Goal: Task Accomplishment & Management: Manage account settings

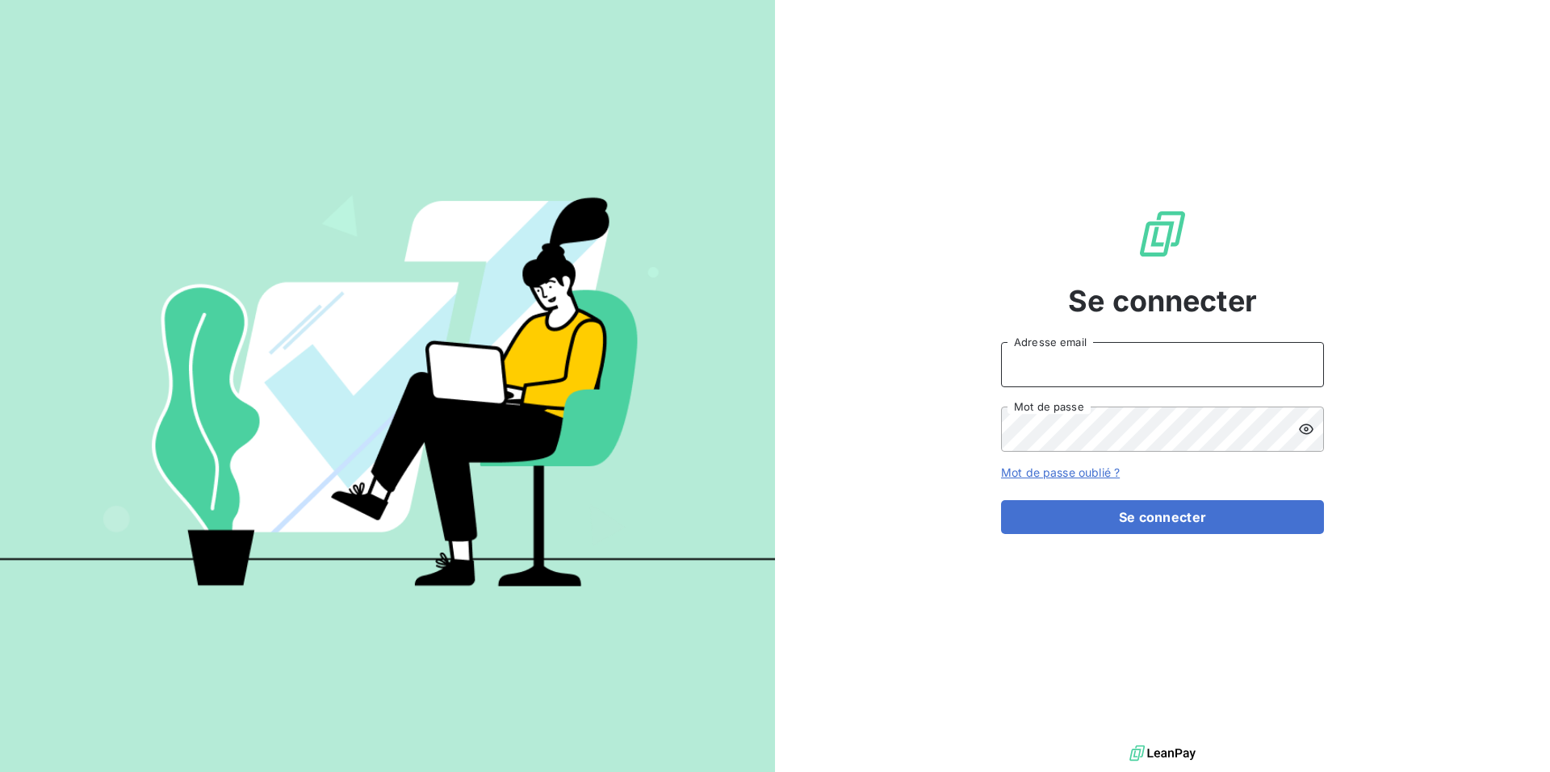
click at [1082, 362] on input "Adresse email" at bounding box center [1162, 364] width 323 height 45
type input "[PERSON_NAME][EMAIL_ADDRESS][DOMAIN_NAME]"
click at [1001, 500] on button "Se connecter" at bounding box center [1162, 517] width 323 height 34
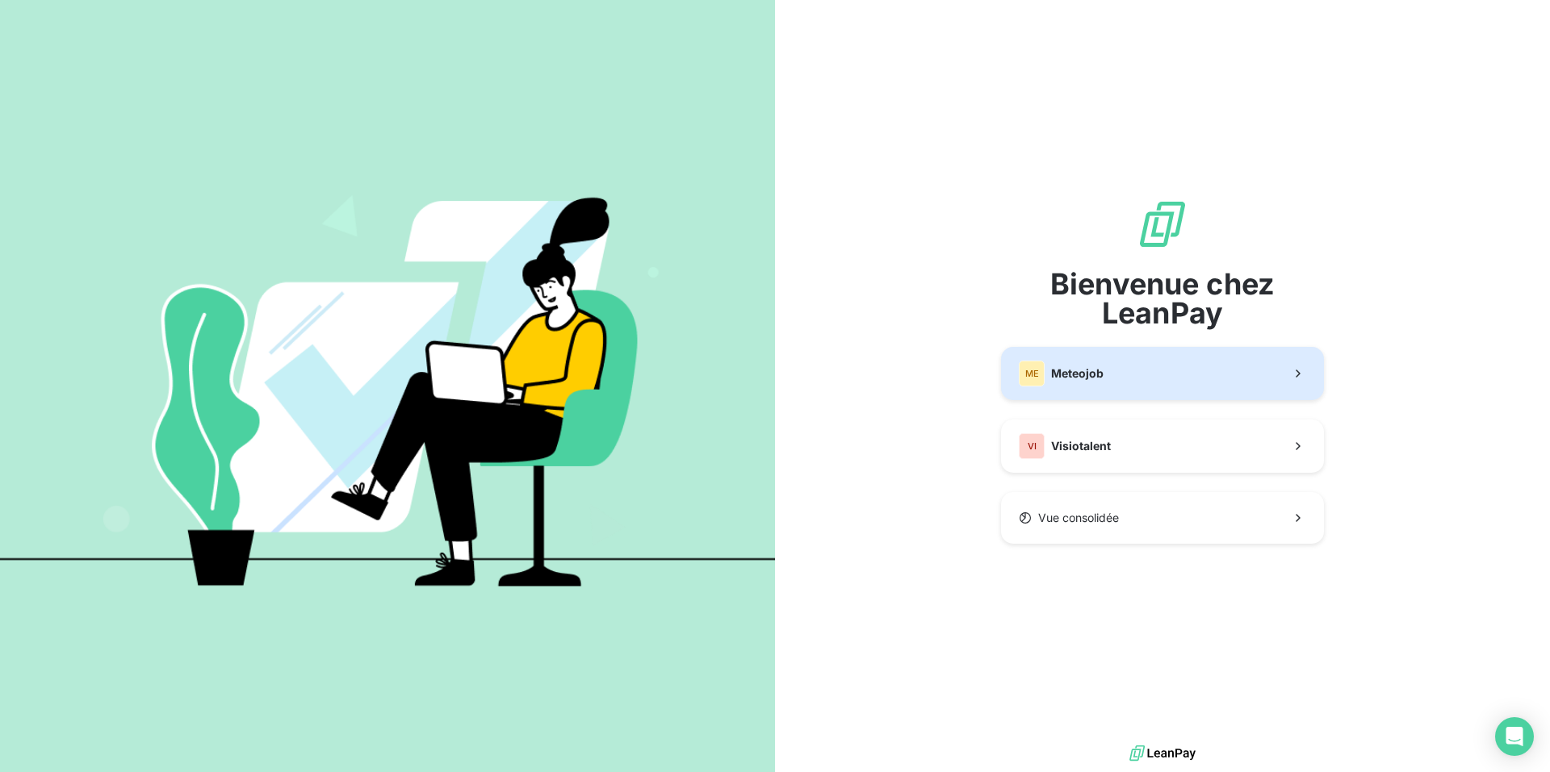
click at [1179, 384] on button "ME Meteojob" at bounding box center [1162, 373] width 323 height 53
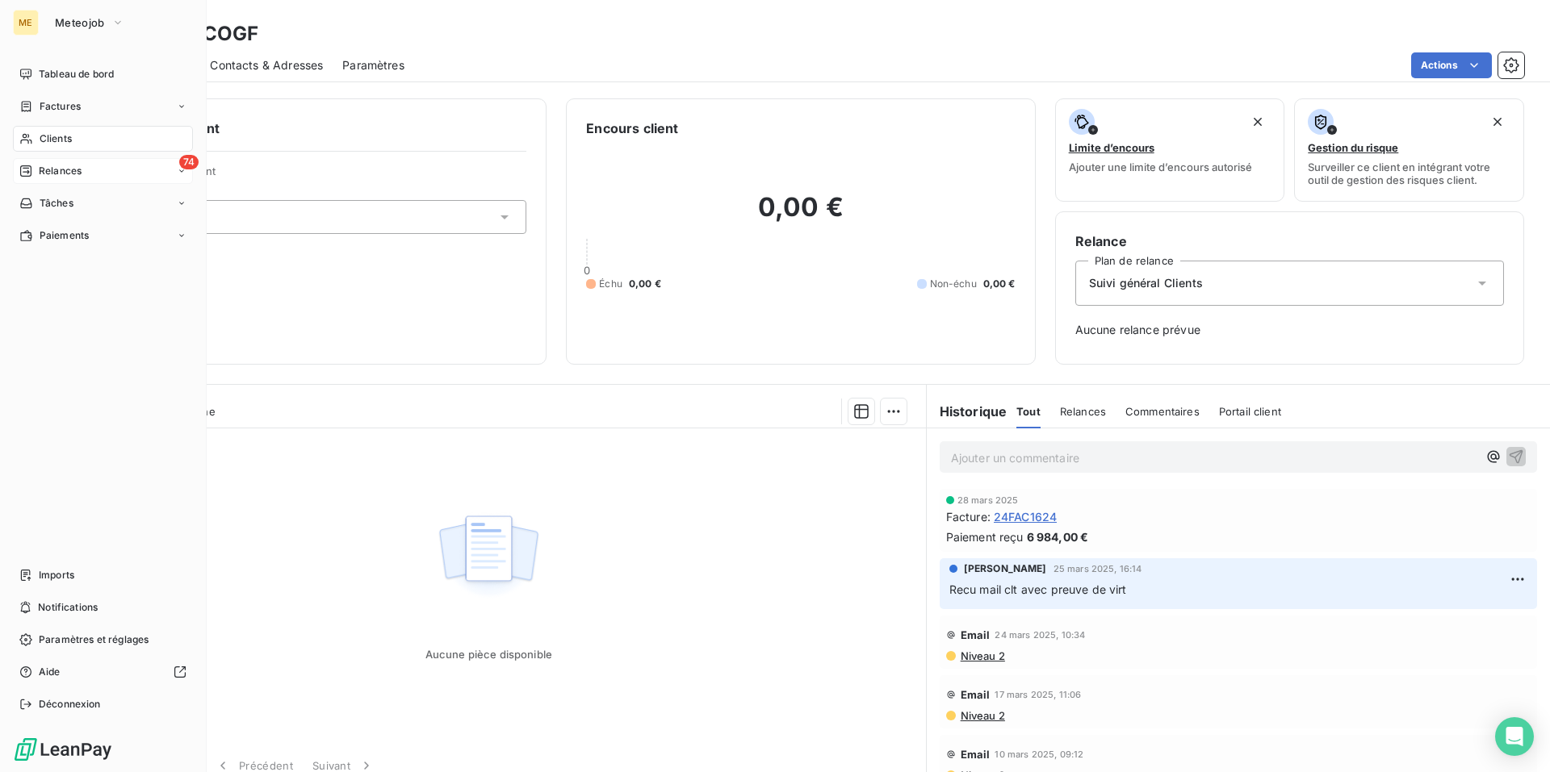
click at [55, 172] on span "Relances" at bounding box center [60, 171] width 43 height 15
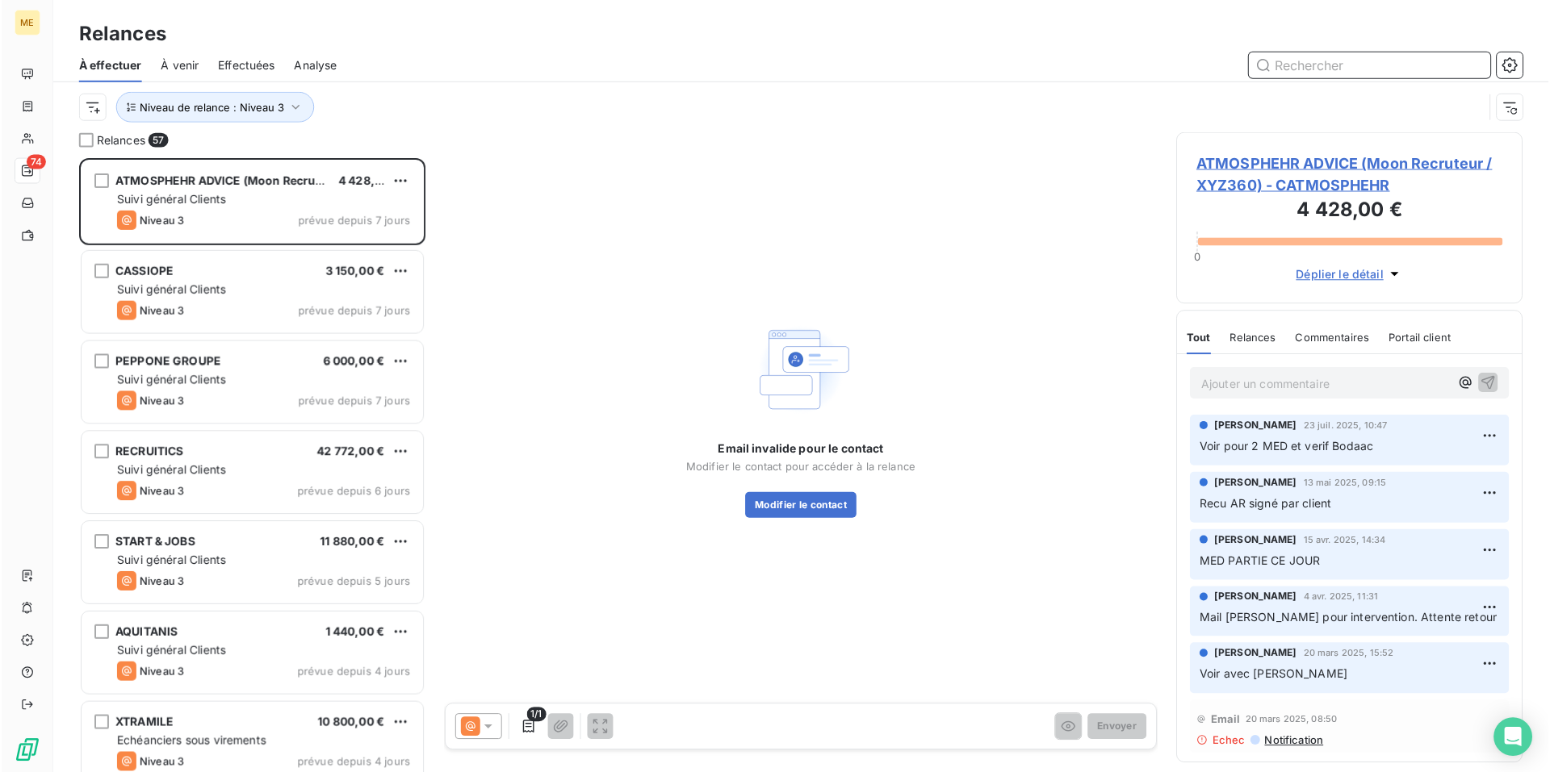
scroll to position [604, 335]
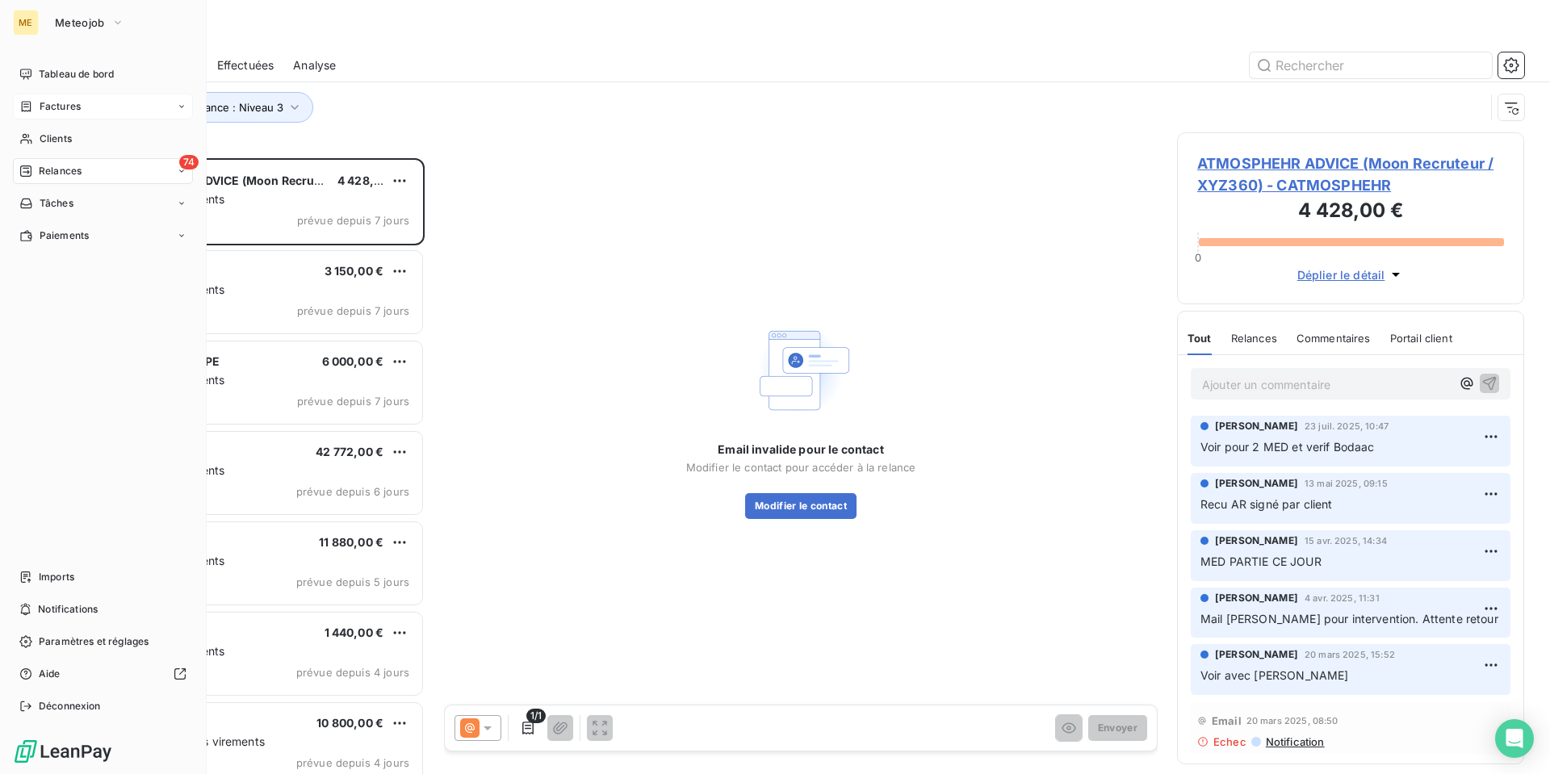
click at [61, 109] on span "Factures" at bounding box center [60, 106] width 41 height 15
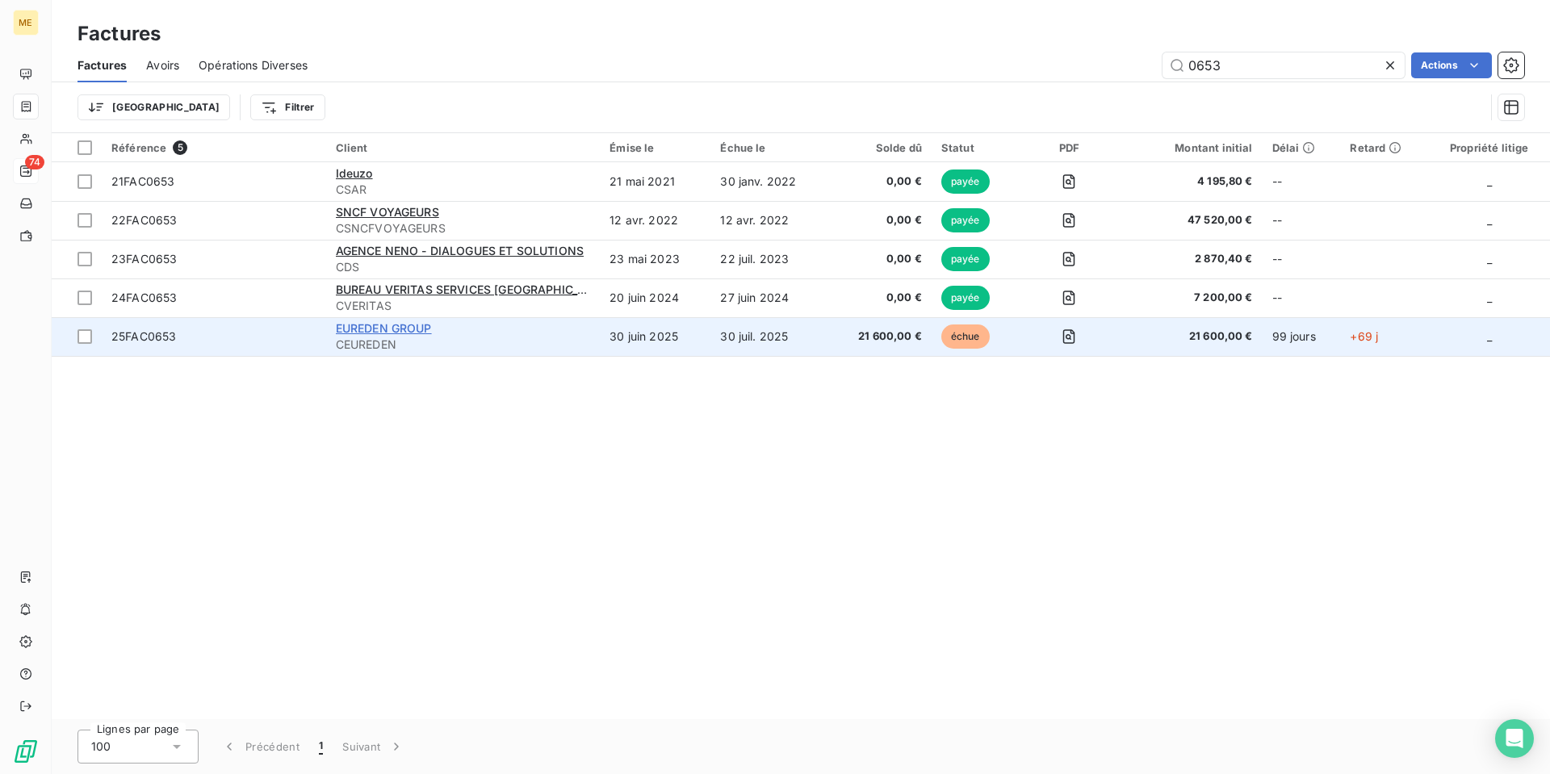
type input "0653"
click at [380, 328] on span "EUREDEN GROUP" at bounding box center [384, 328] width 96 height 14
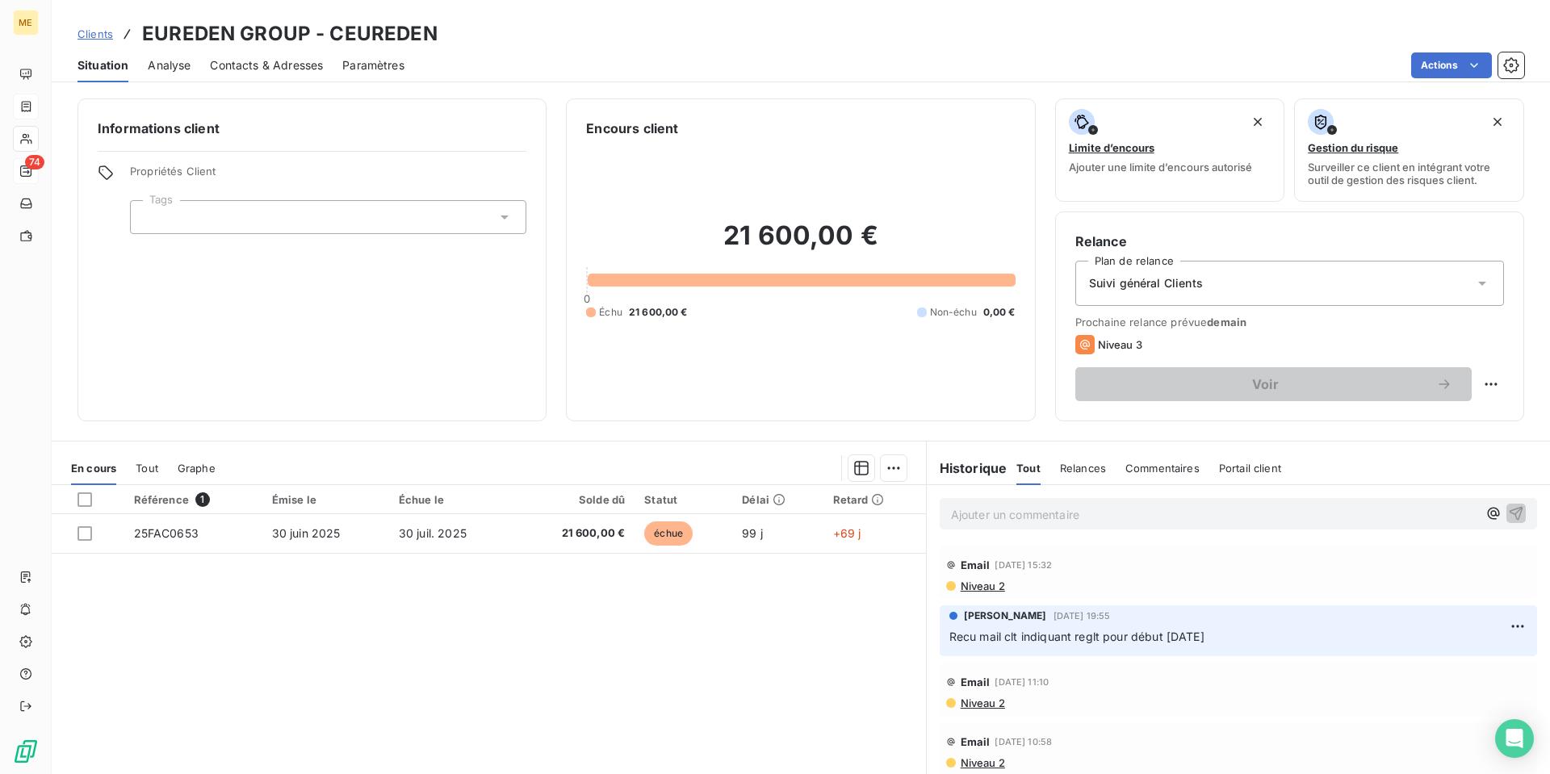
click at [1009, 508] on p "Ajouter un commentaire ﻿" at bounding box center [1214, 514] width 526 height 20
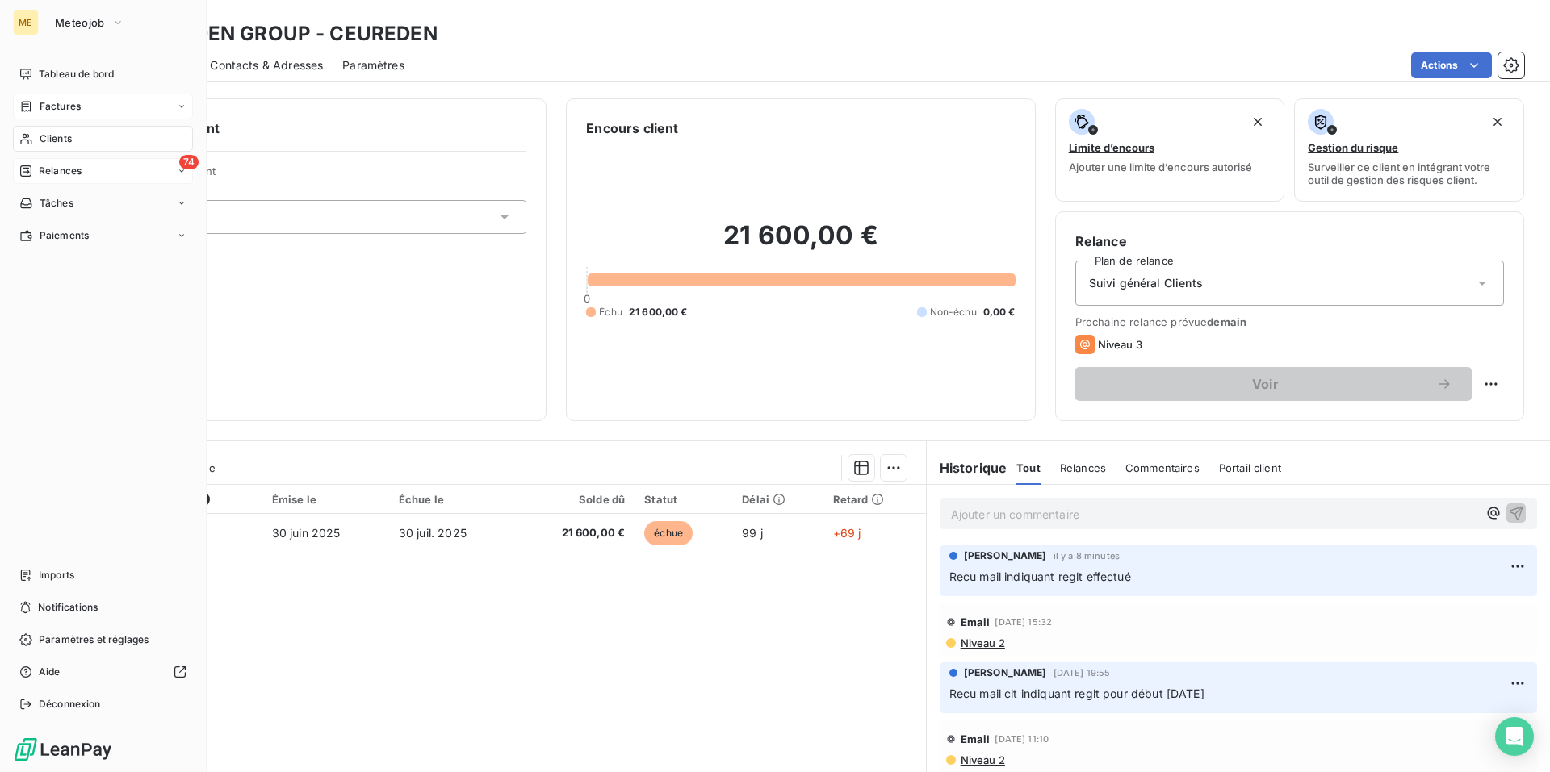
click at [55, 174] on span "Relances" at bounding box center [60, 171] width 43 height 15
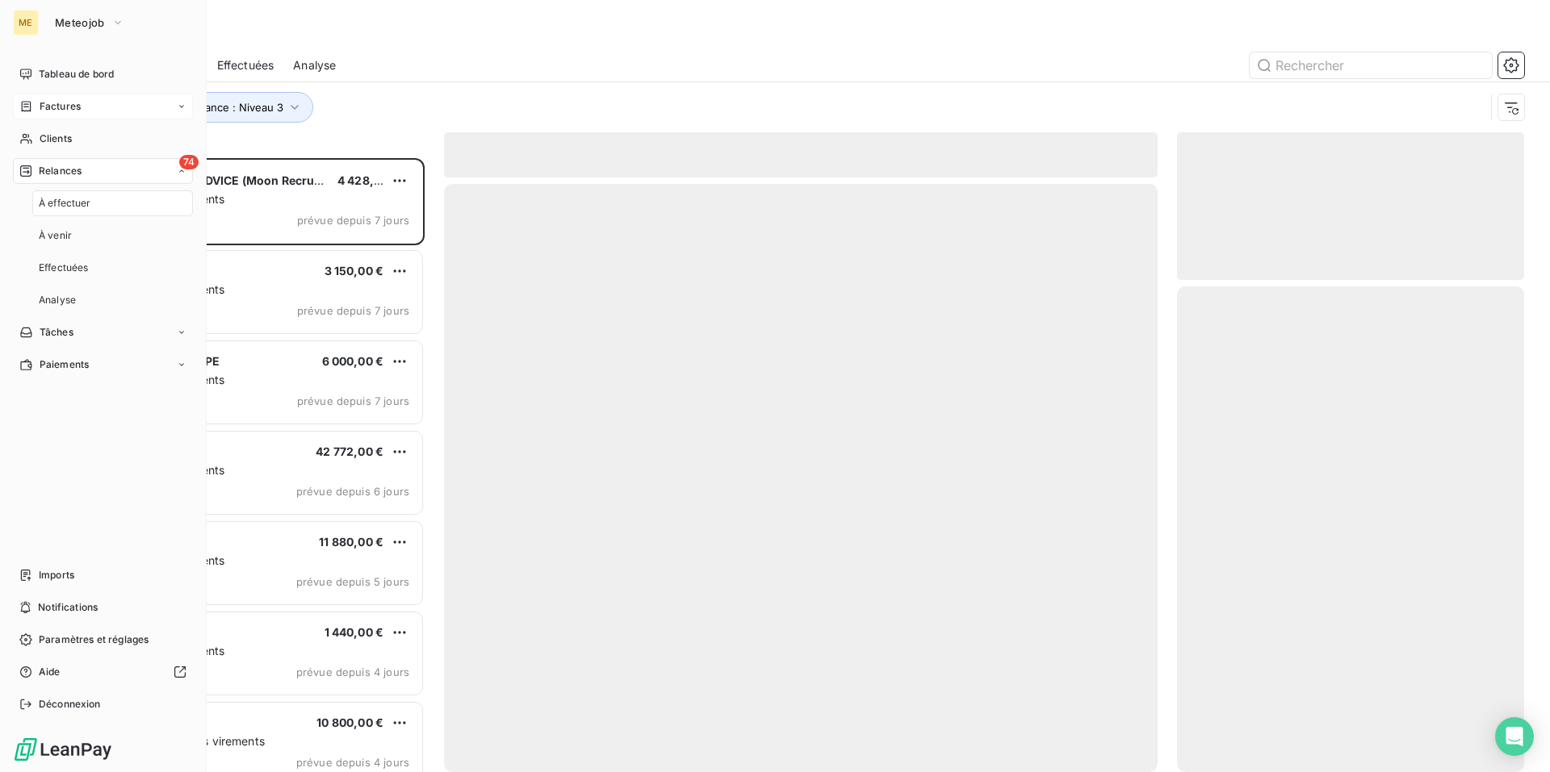
scroll to position [602, 335]
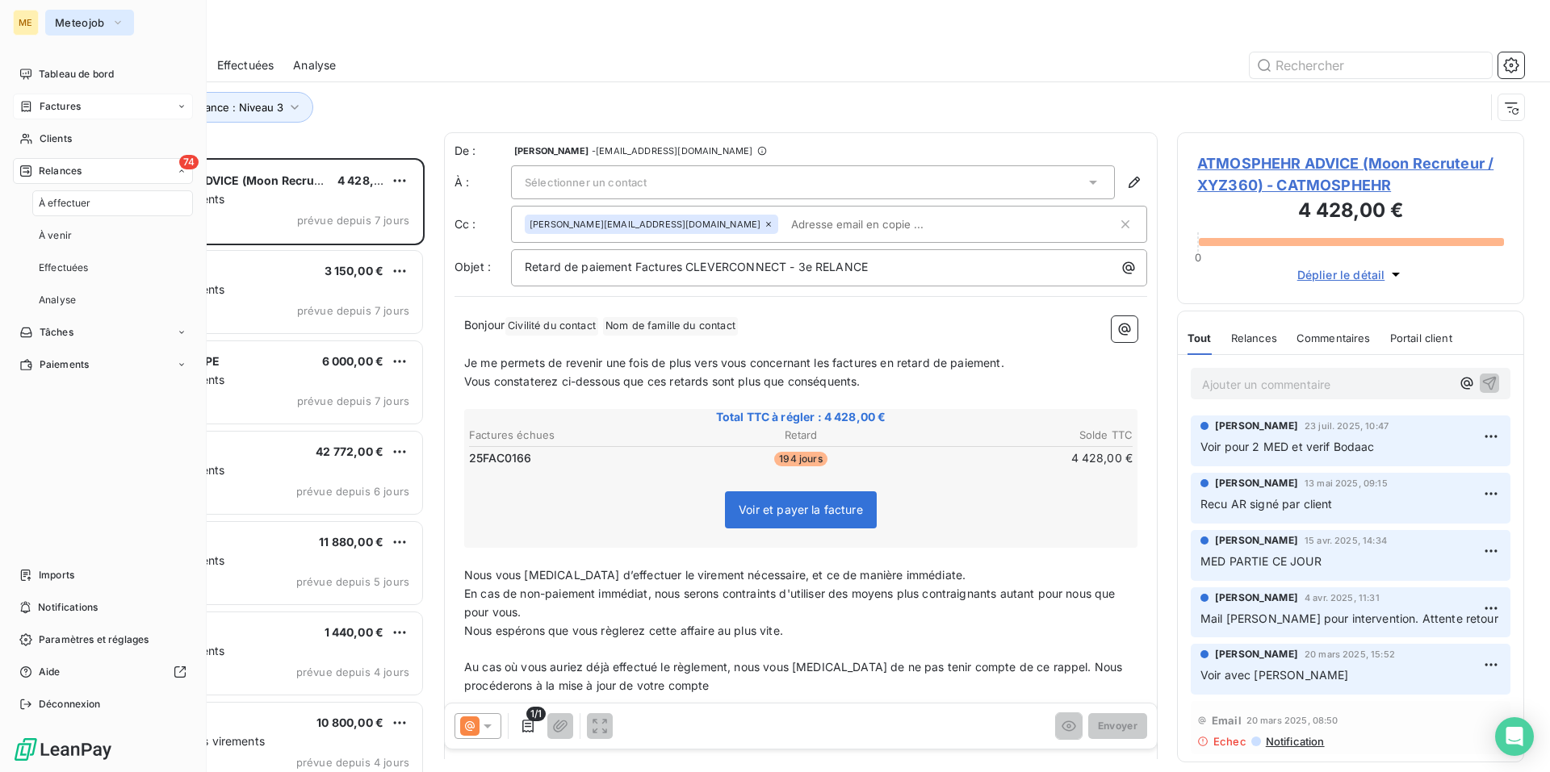
click at [100, 28] on span "Meteojob" at bounding box center [80, 22] width 50 height 13
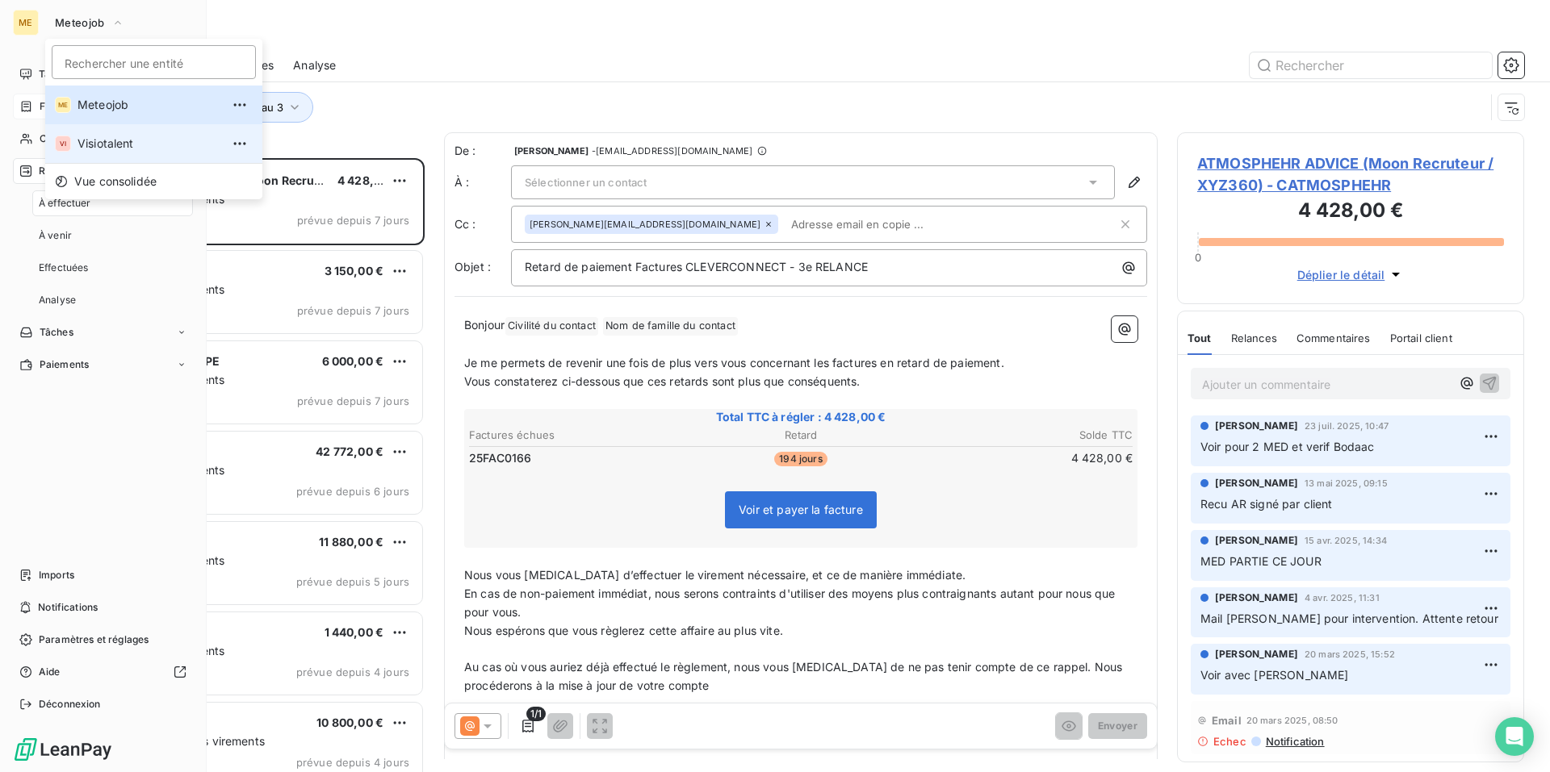
click at [107, 143] on span "Visiotalent" at bounding box center [148, 144] width 143 height 16
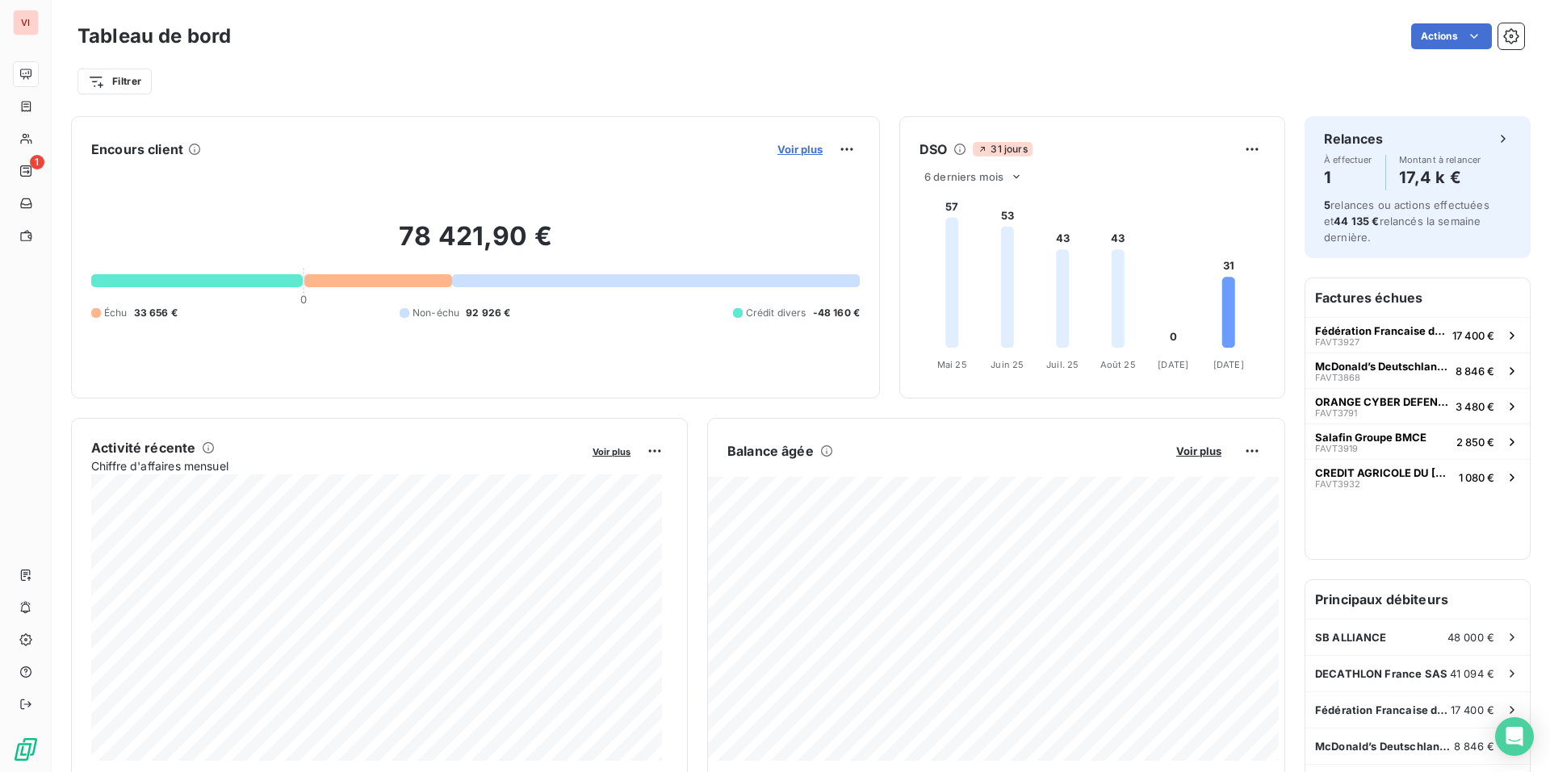
click at [790, 147] on span "Voir plus" at bounding box center [799, 149] width 45 height 13
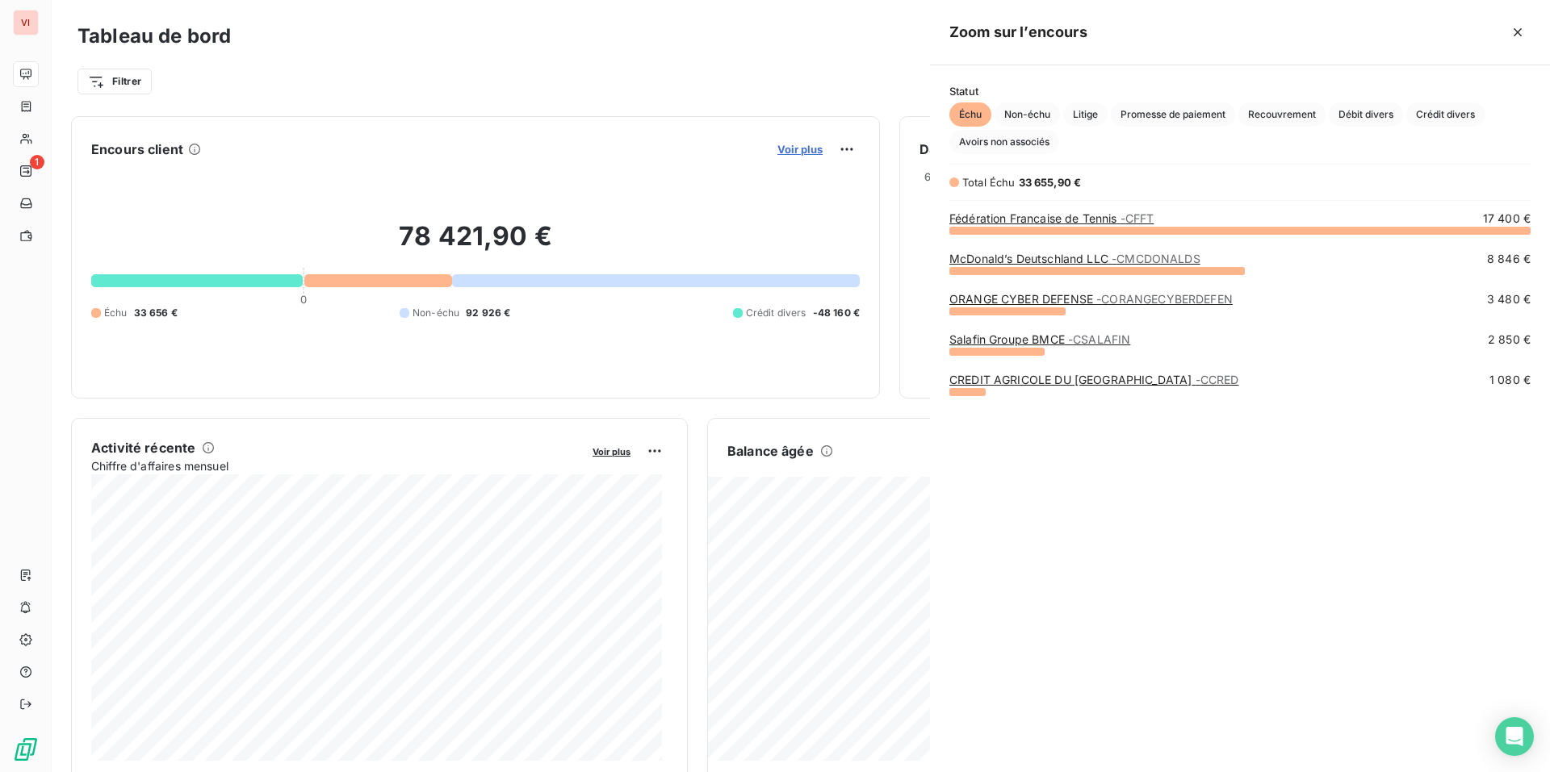
scroll to position [530, 608]
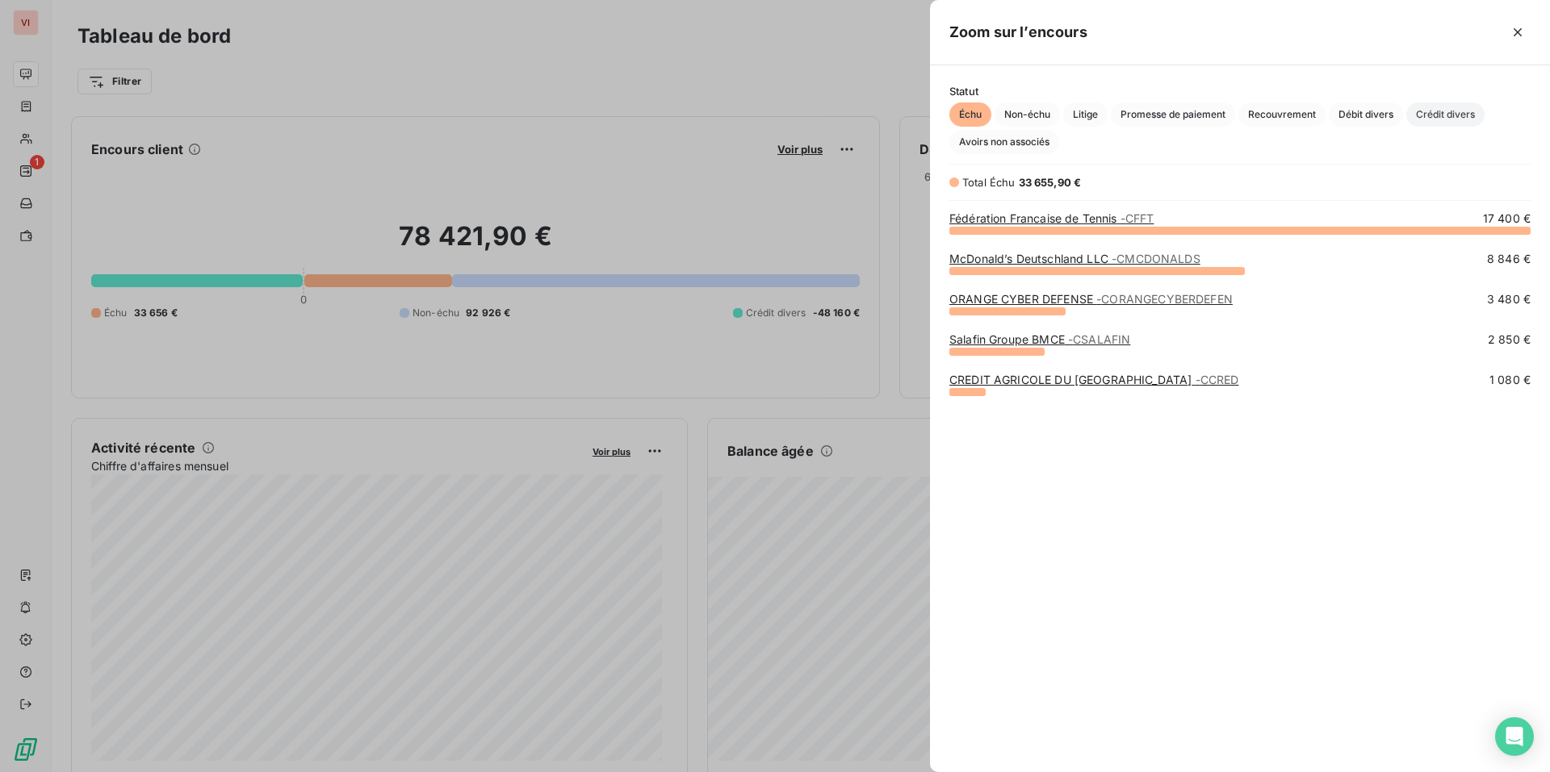
click at [1449, 120] on span "Crédit divers" at bounding box center [1445, 115] width 78 height 24
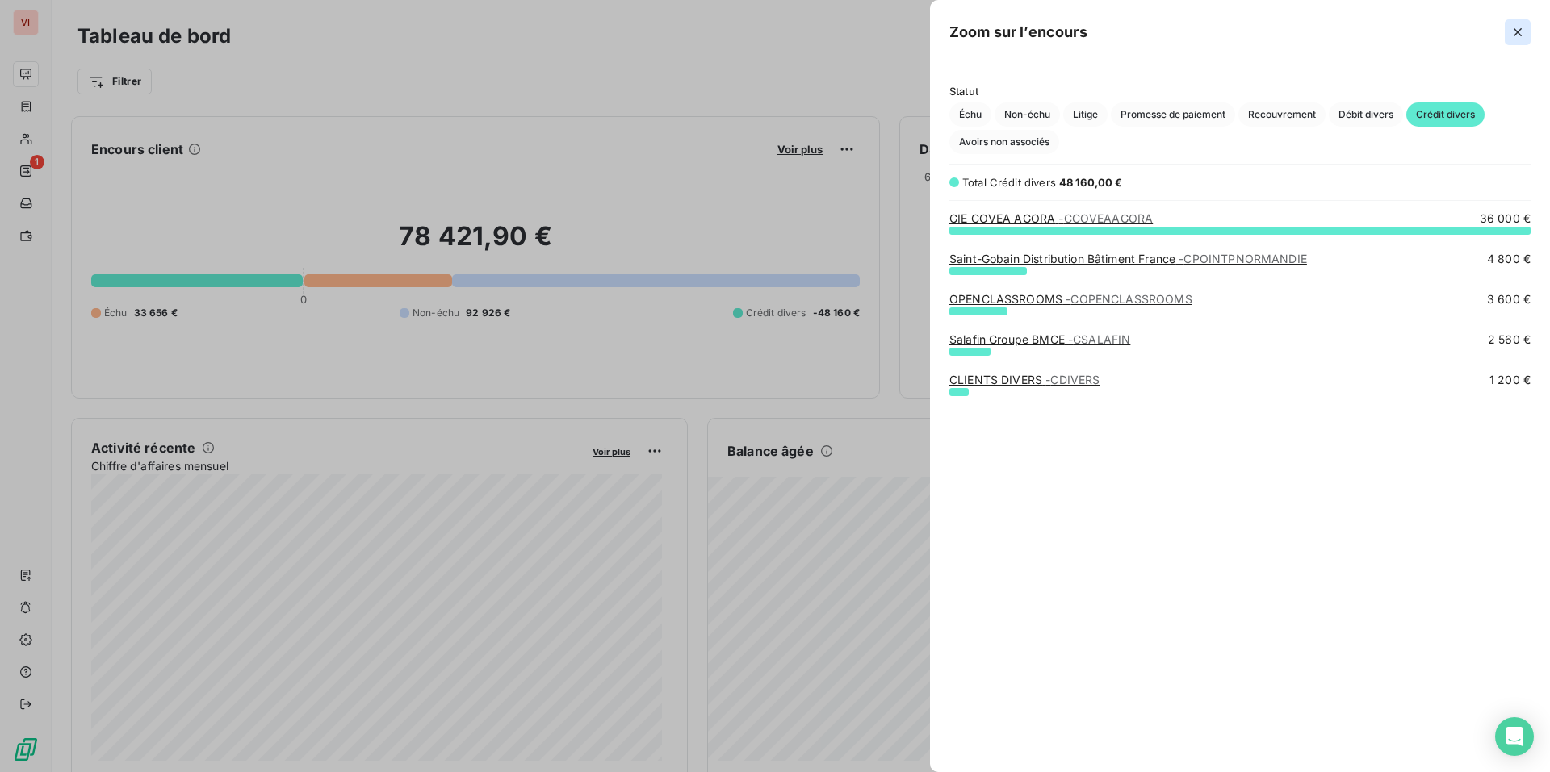
click at [1514, 26] on icon "button" at bounding box center [1517, 32] width 16 height 16
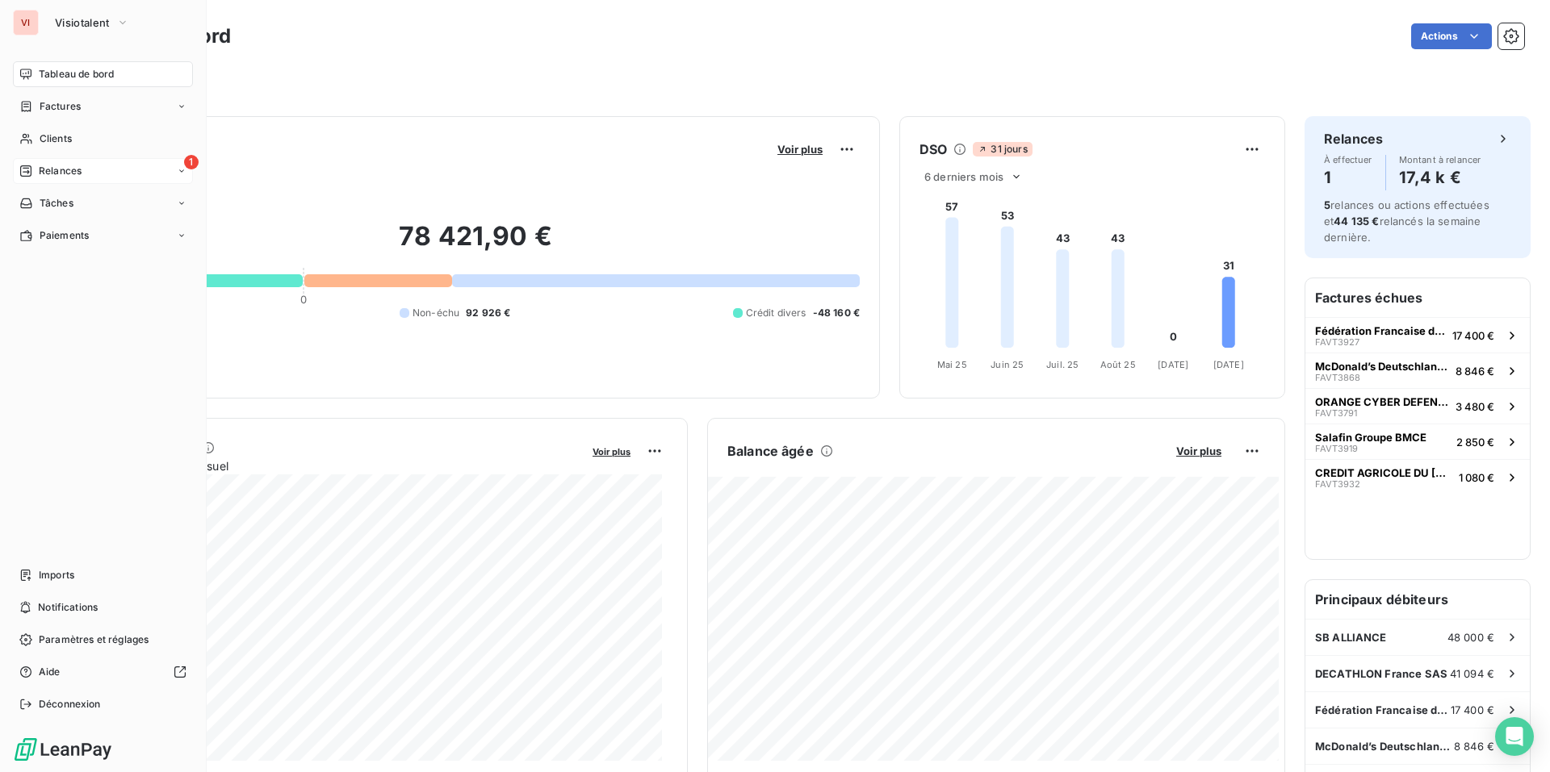
click at [61, 172] on span "Relances" at bounding box center [60, 171] width 43 height 15
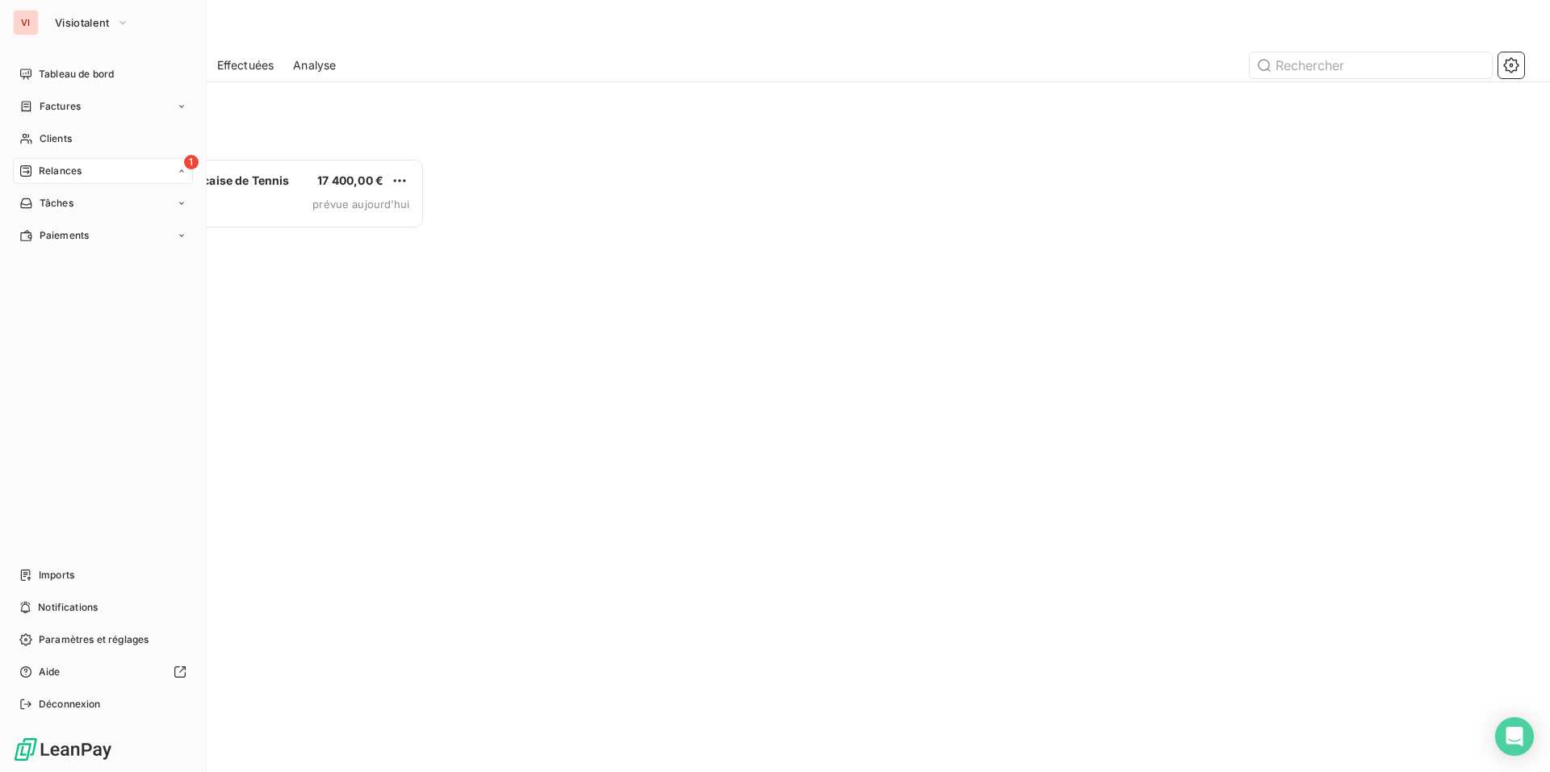
scroll to position [602, 335]
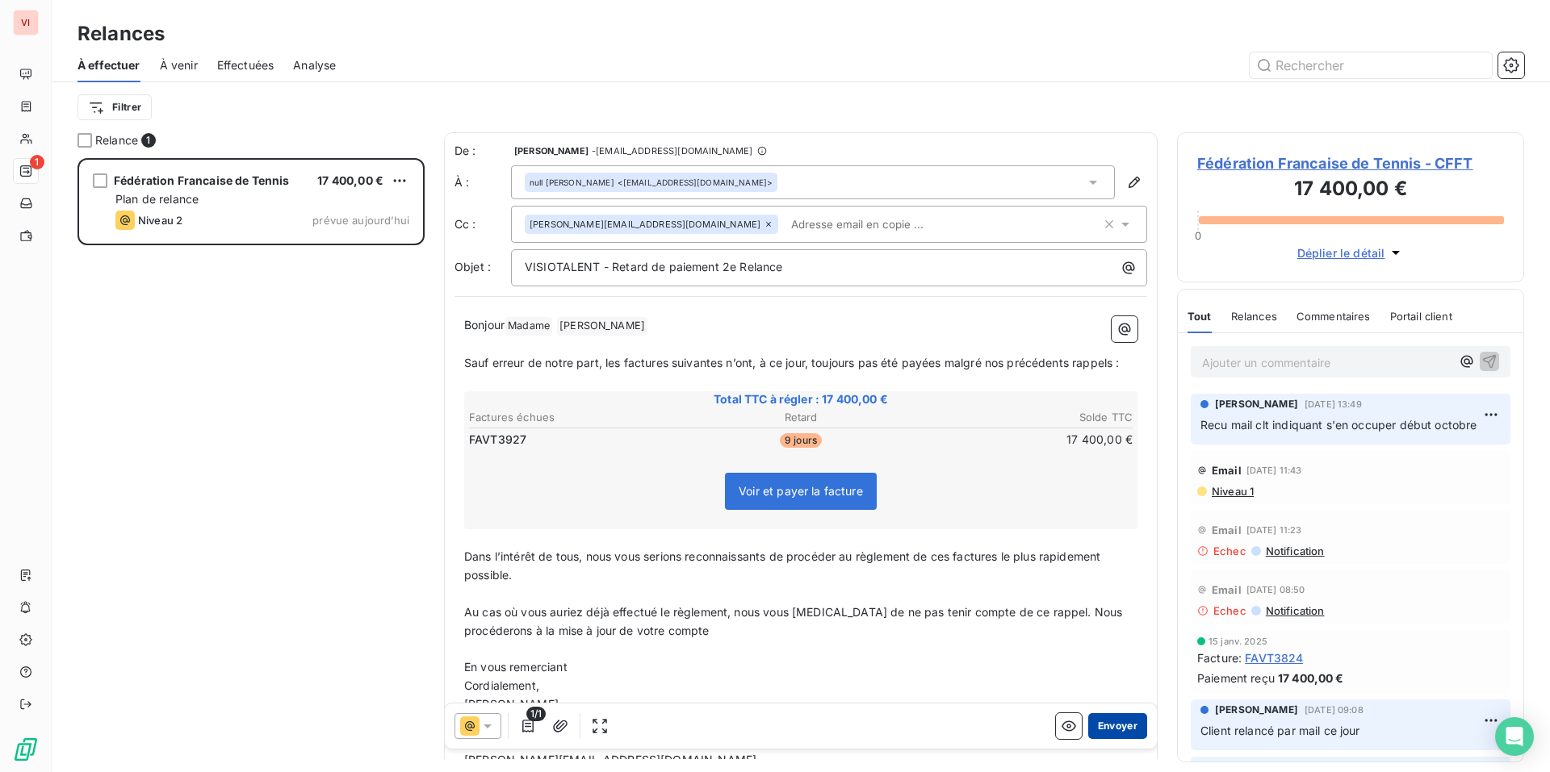
click at [1110, 733] on button "Envoyer" at bounding box center [1117, 726] width 59 height 26
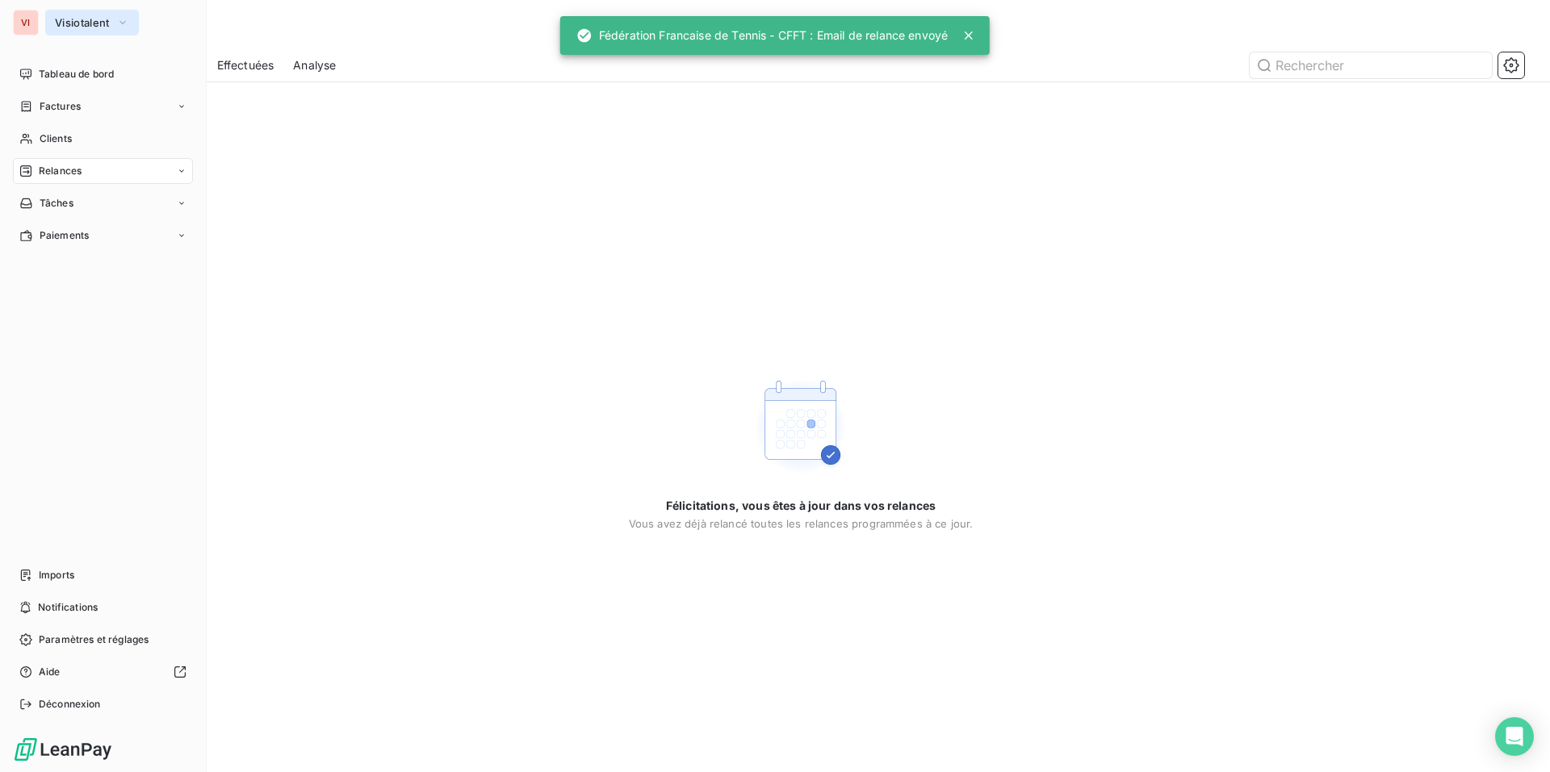
click at [90, 20] on span "Visiotalent" at bounding box center [82, 22] width 55 height 13
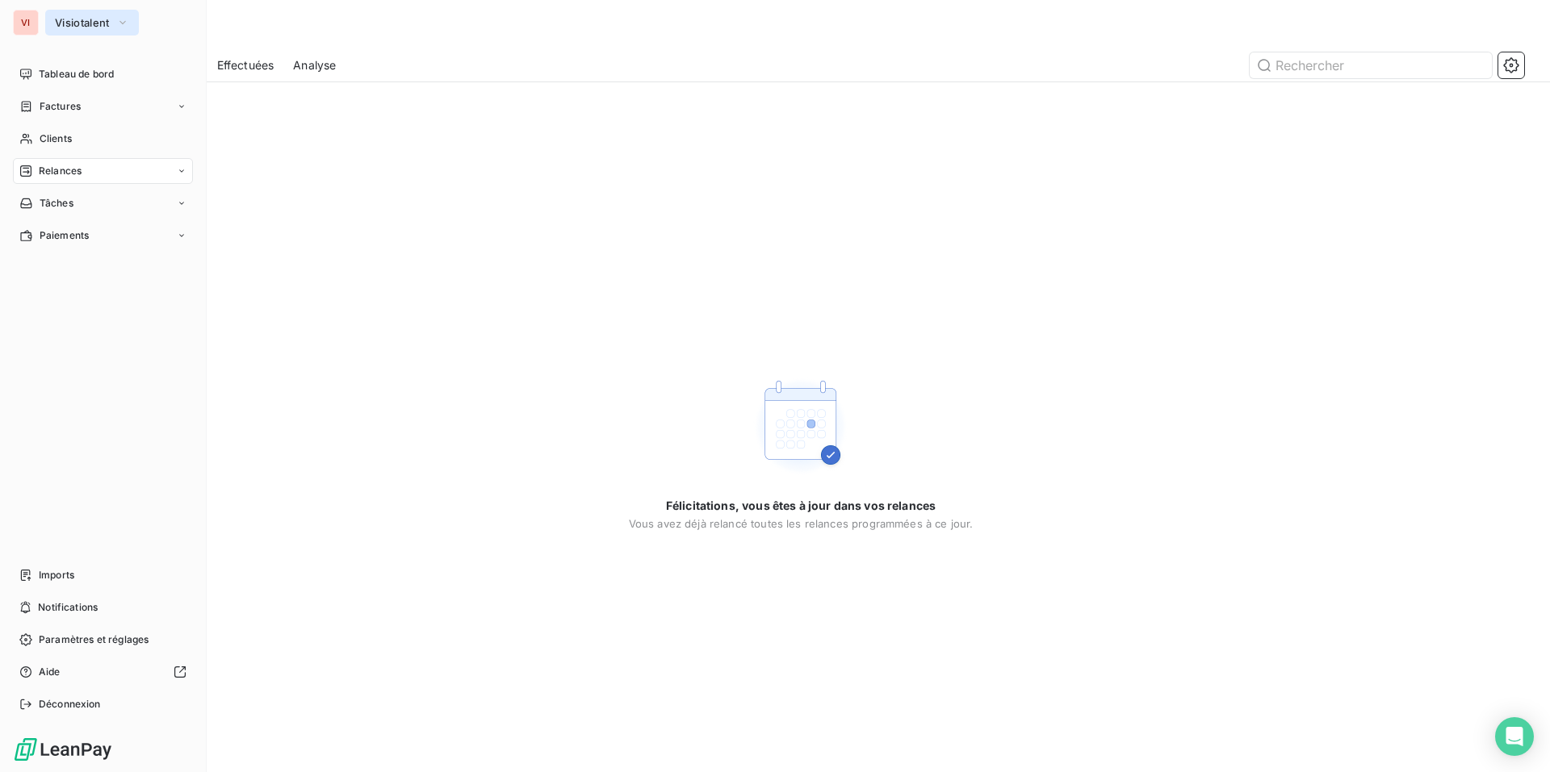
click at [86, 28] on span "Visiotalent" at bounding box center [82, 22] width 55 height 13
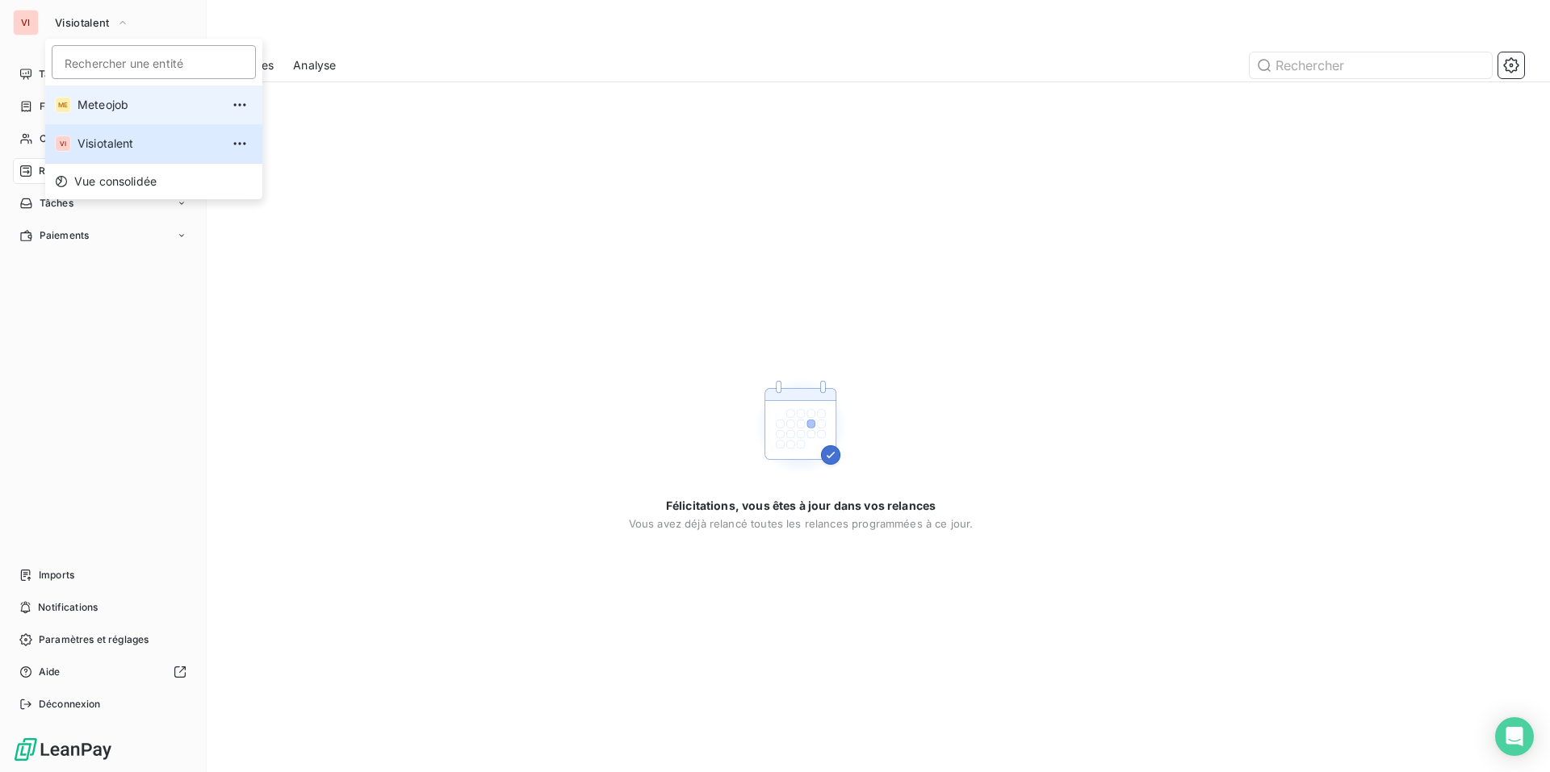
click at [119, 102] on span "Meteojob" at bounding box center [148, 105] width 143 height 16
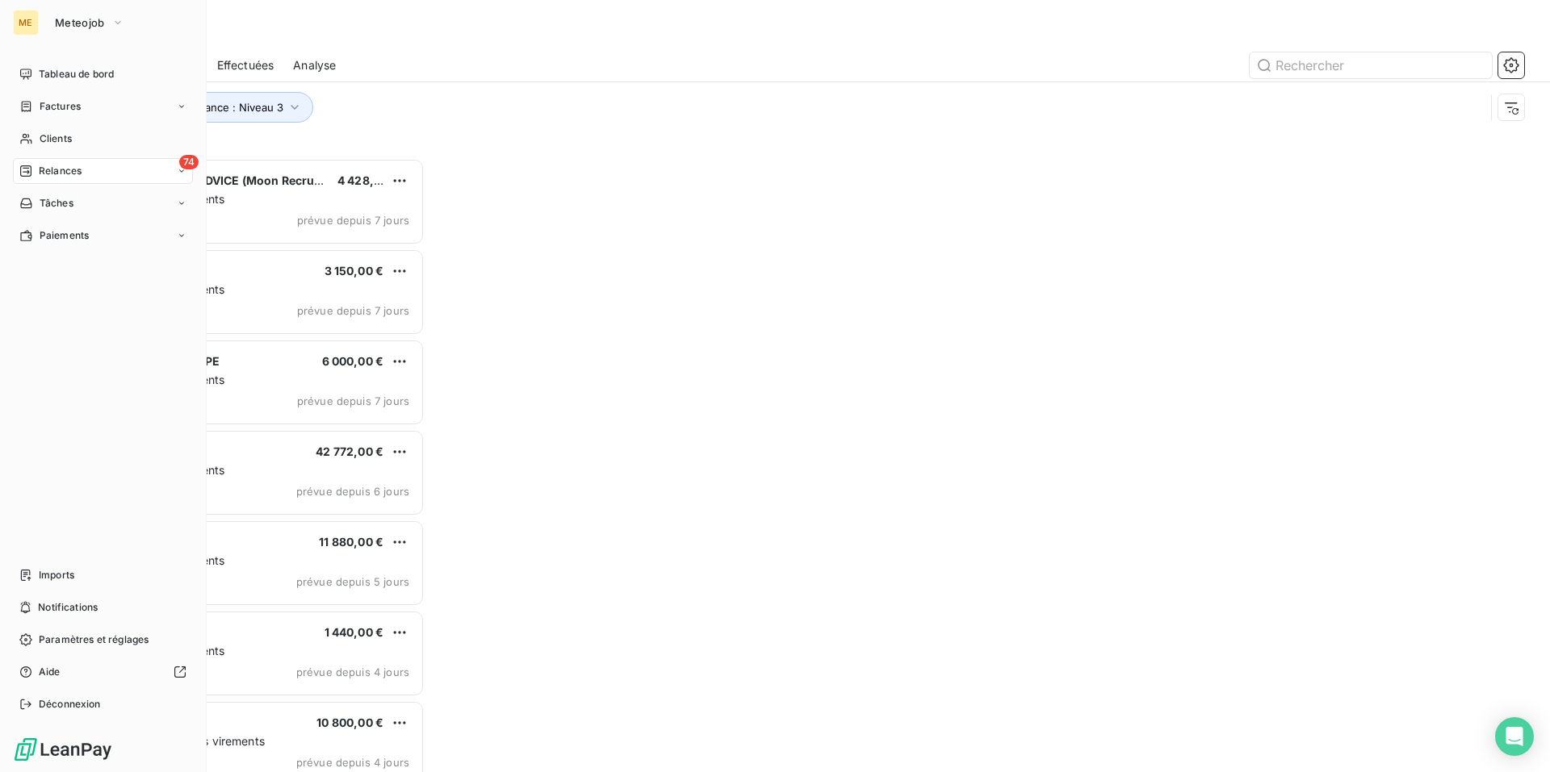
scroll to position [602, 335]
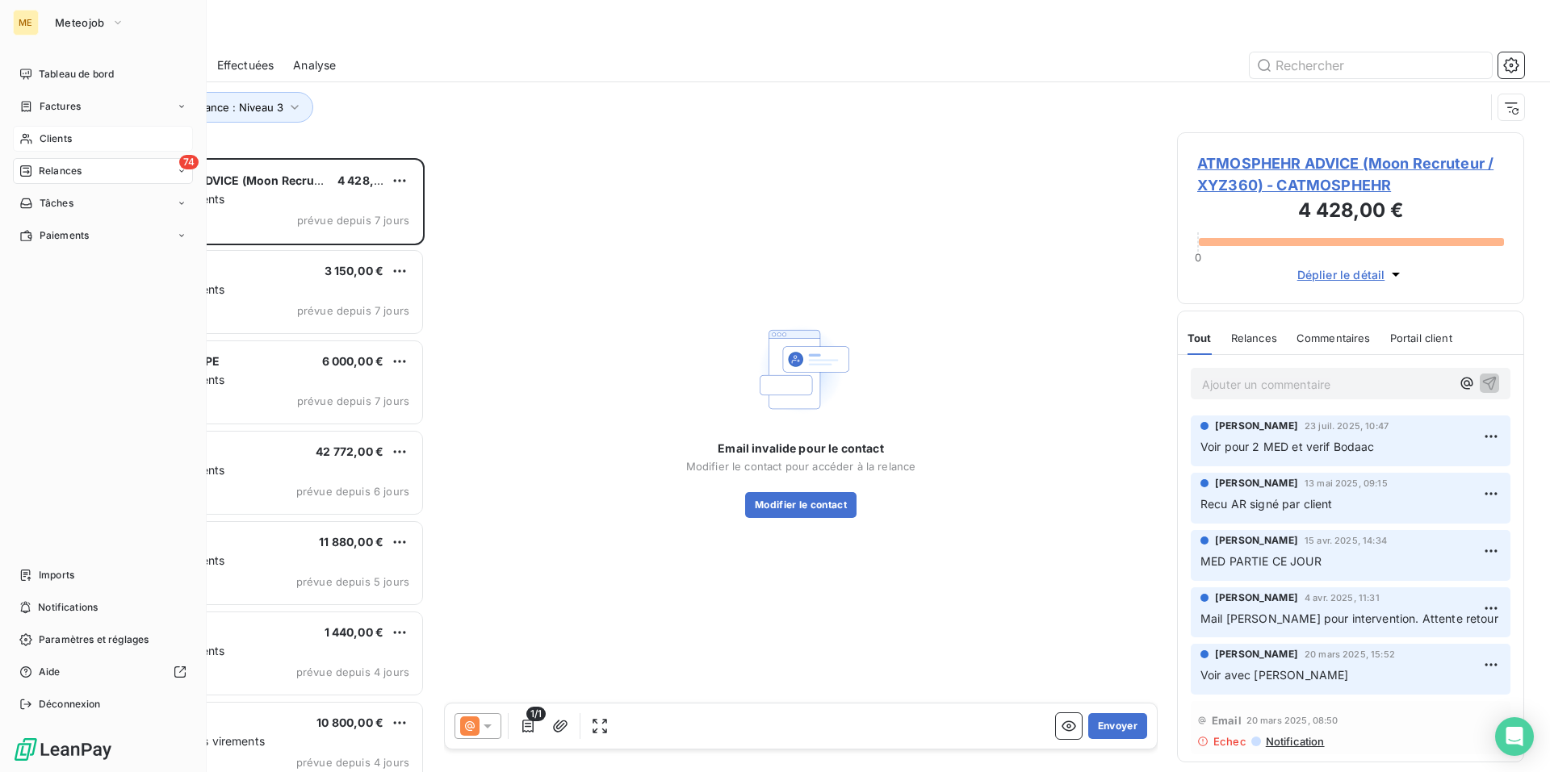
click at [61, 138] on span "Clients" at bounding box center [56, 139] width 32 height 15
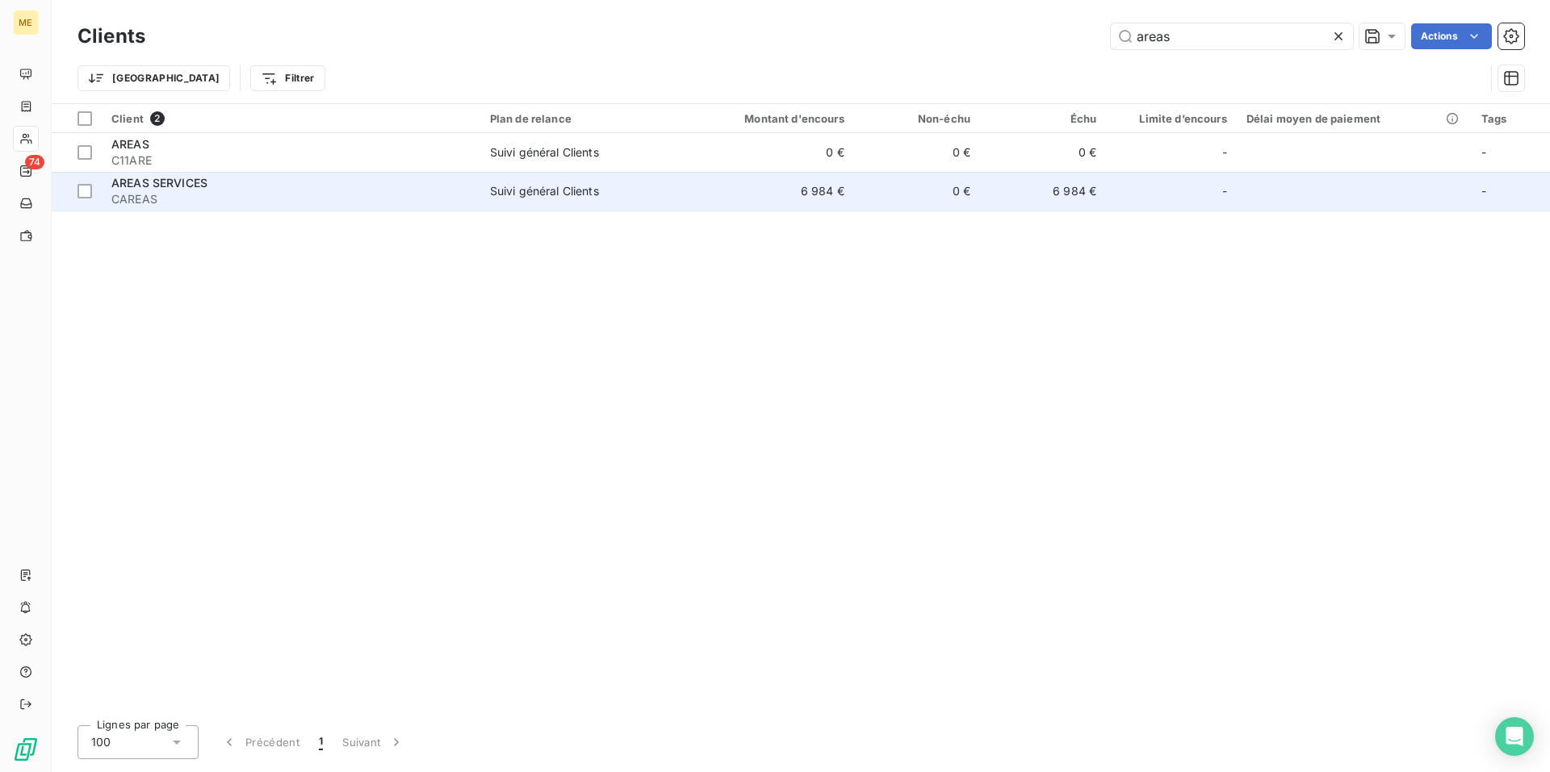
type input "areas"
click at [208, 192] on span "CAREAS" at bounding box center [290, 199] width 359 height 16
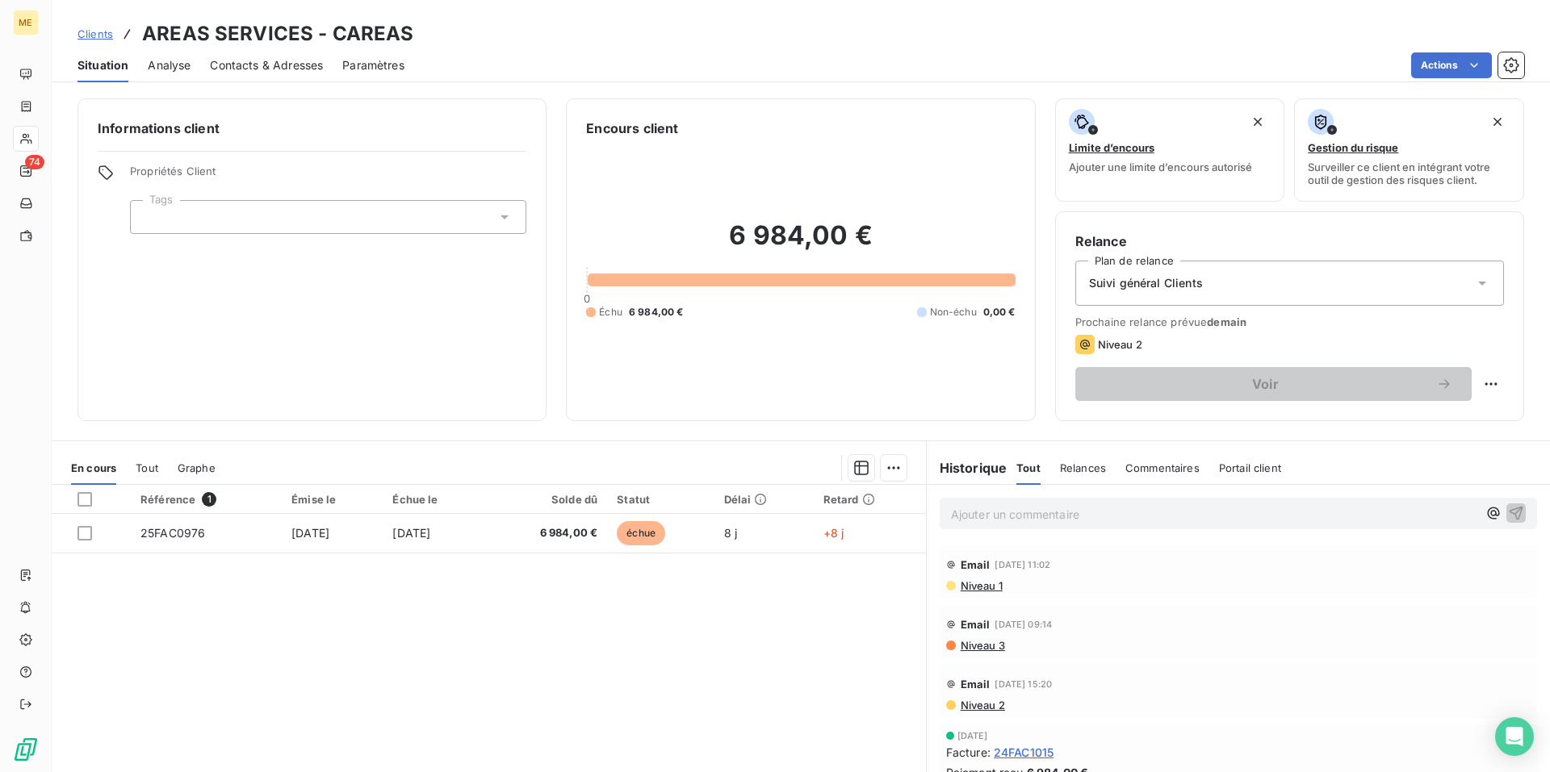
click at [1117, 516] on p "Ajouter un commentaire ﻿" at bounding box center [1214, 514] width 526 height 20
click at [1508, 517] on icon "button" at bounding box center [1516, 512] width 16 height 16
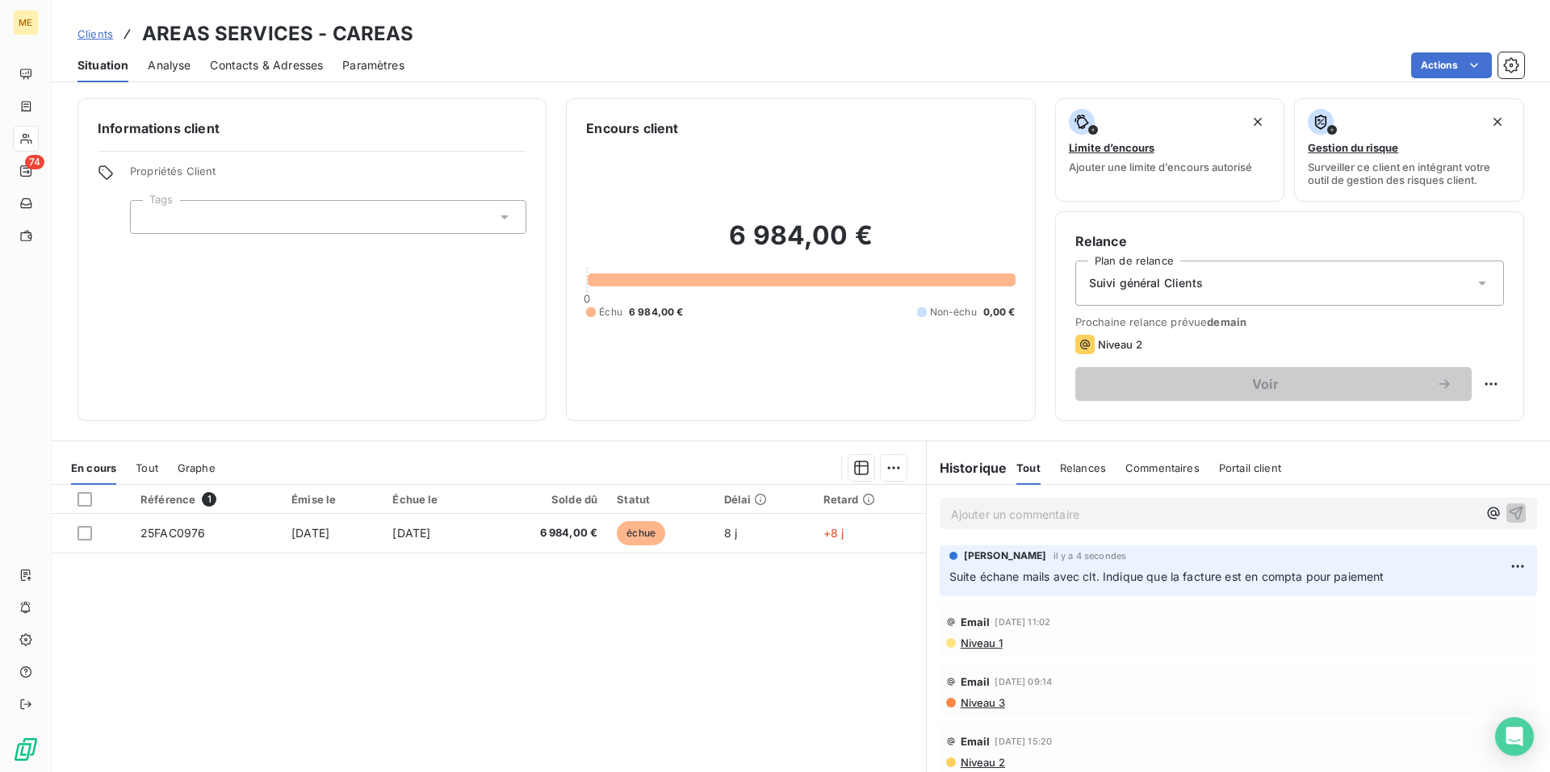
click at [1072, 587] on div "[PERSON_NAME] il y a 4 secondes Suite échane mails avec clt. Indique que la fac…" at bounding box center [1237, 571] width 597 height 51
click at [1492, 565] on html "ME 74 Clients AREAS SERVICES - CAREAS Situation Analyse Contacts & Adresses Par…" at bounding box center [775, 386] width 1550 height 772
click at [1460, 606] on div "Editer" at bounding box center [1454, 602] width 90 height 26
click at [1007, 582] on span "Suite échane mails avec clt. Indique que la facture est en compta pour paiement" at bounding box center [1166, 577] width 435 height 14
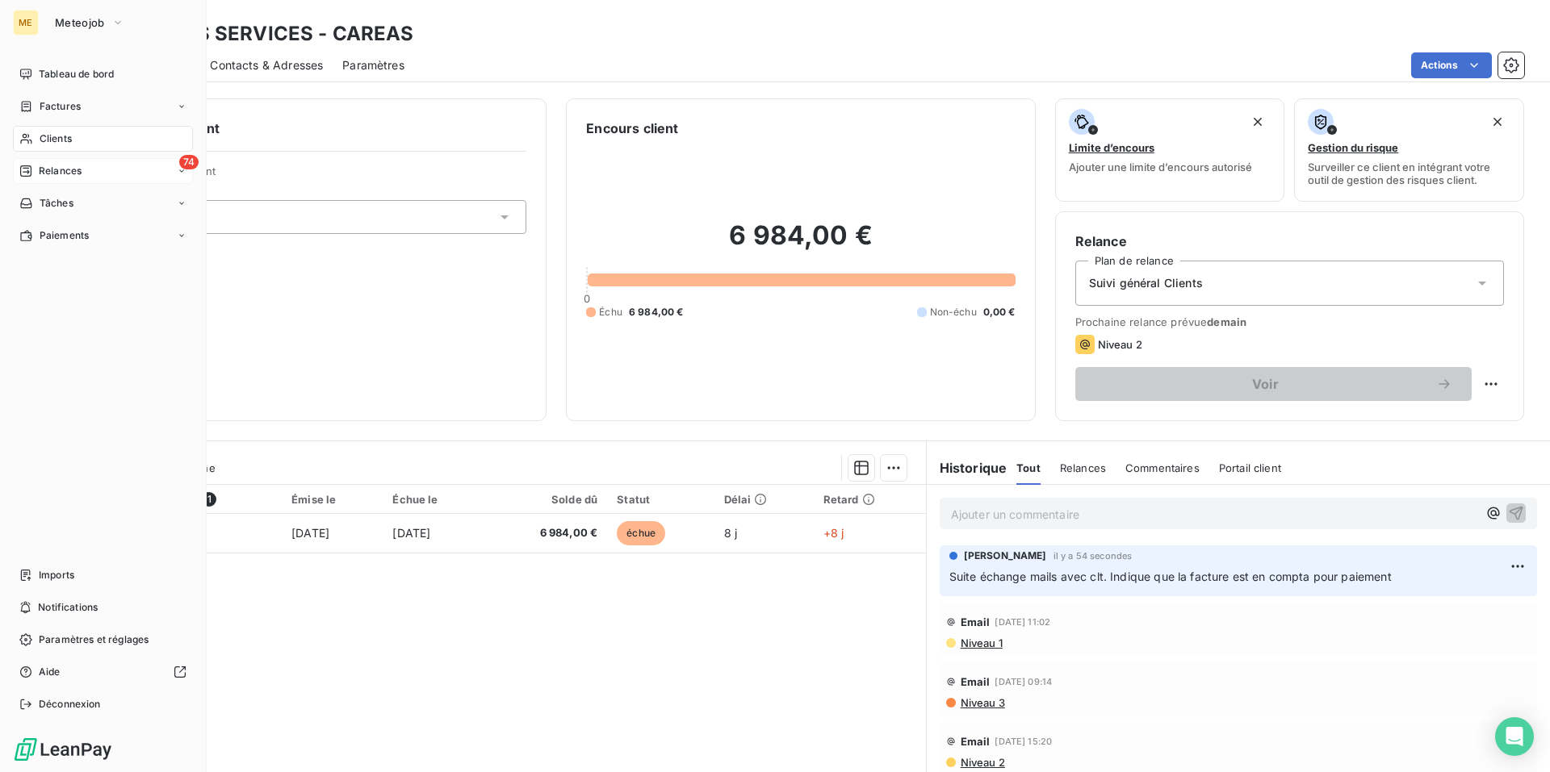
click at [64, 174] on span "Relances" at bounding box center [60, 171] width 43 height 15
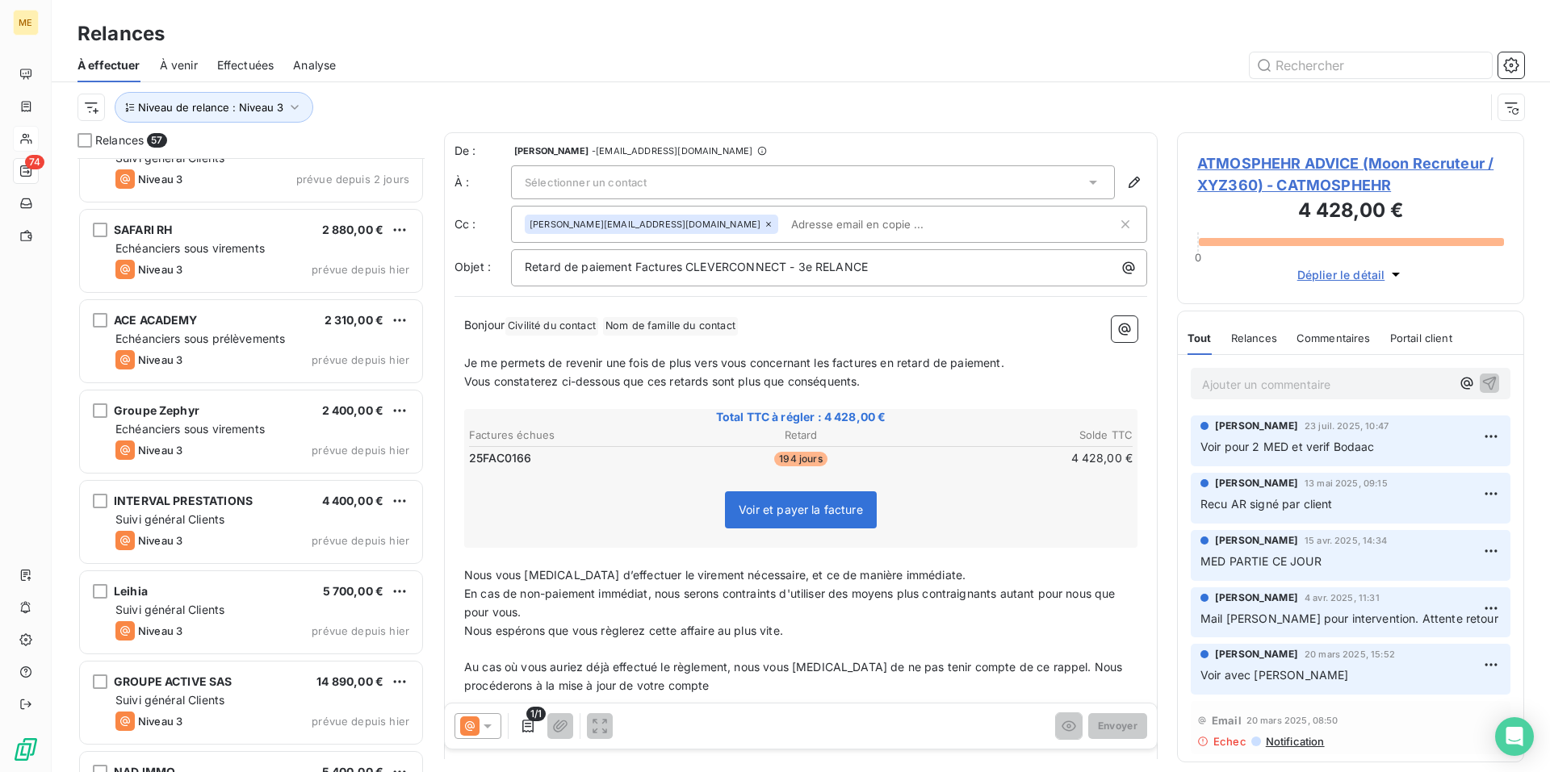
scroll to position [4539, 0]
